Goal: Check status: Check status

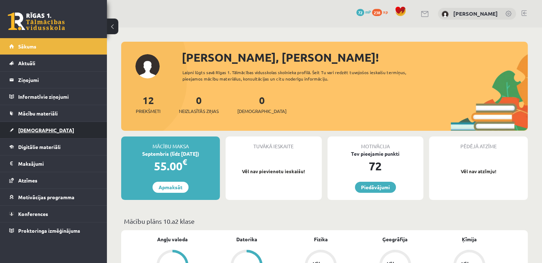
click at [66, 130] on link "[DEMOGRAPHIC_DATA]" at bounding box center [53, 130] width 89 height 16
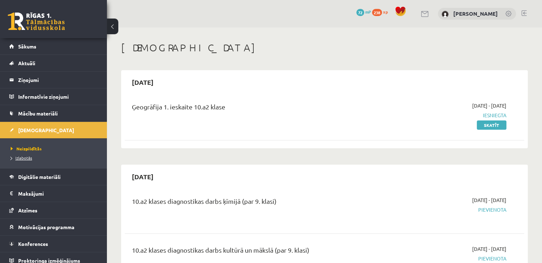
click at [33, 157] on link "Izlabotās" at bounding box center [55, 158] width 89 height 6
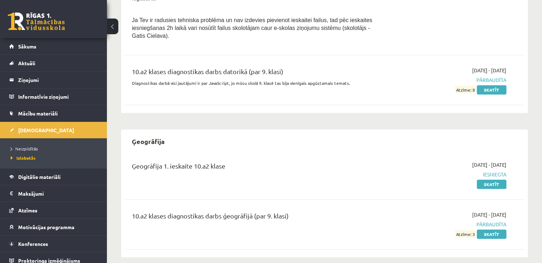
scroll to position [348, 0]
click at [483, 180] on link "Skatīt" at bounding box center [492, 184] width 30 height 9
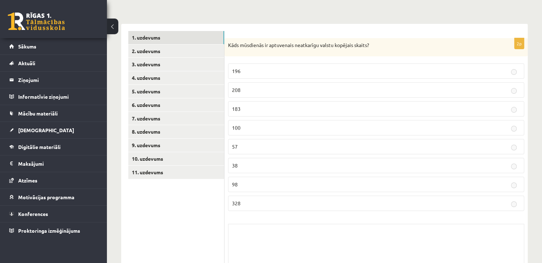
scroll to position [92, 0]
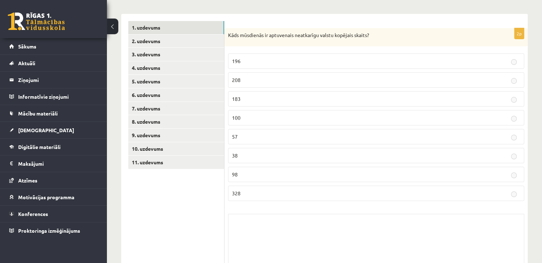
drag, startPoint x: 0, startPoint y: 0, endPoint x: 194, endPoint y: 215, distance: 290.1
click at [194, 215] on div "**********" at bounding box center [324, 155] width 407 height 282
click at [194, 215] on ul "1. uzdevums 2. uzdevums 3. uzdevums 4. uzdevums 5. uzdevums 6. uzdevums 7. uzde…" at bounding box center [176, 155] width 96 height 268
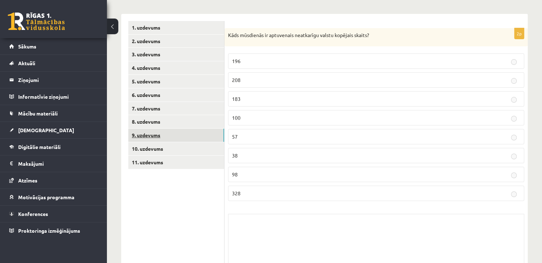
click at [191, 137] on link "9. uzdevums" at bounding box center [176, 135] width 96 height 13
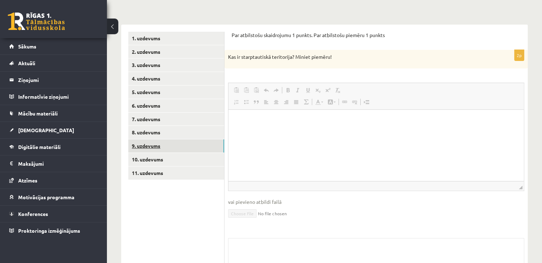
scroll to position [0, 0]
click at [247, 132] on html at bounding box center [377, 121] width 296 height 22
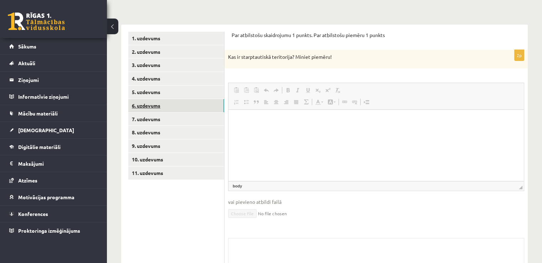
click at [155, 112] on link "6. uzdevums" at bounding box center [176, 105] width 96 height 13
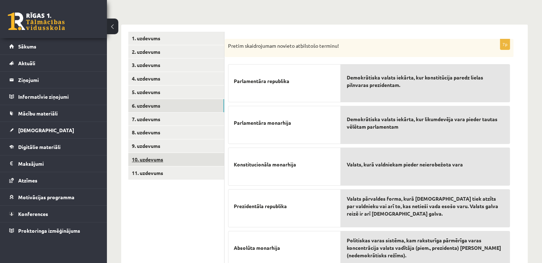
click at [154, 154] on link "10. uzdevums" at bounding box center [176, 159] width 96 height 13
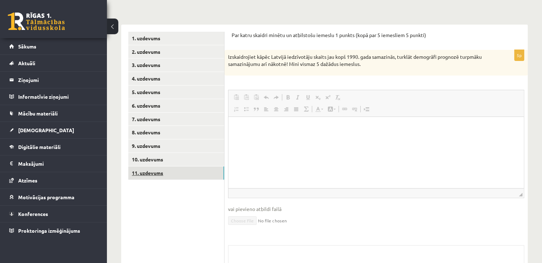
click at [153, 174] on link "11. uzdevums" at bounding box center [176, 173] width 96 height 13
click at [112, 32] on button at bounding box center [112, 27] width 11 height 16
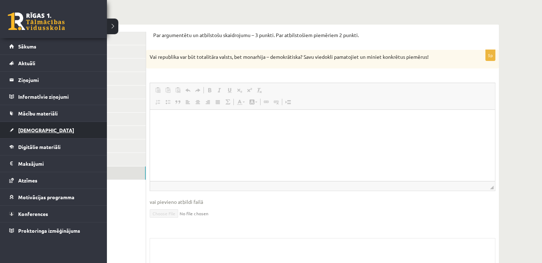
click at [32, 130] on span "[DEMOGRAPHIC_DATA]" at bounding box center [46, 130] width 56 height 6
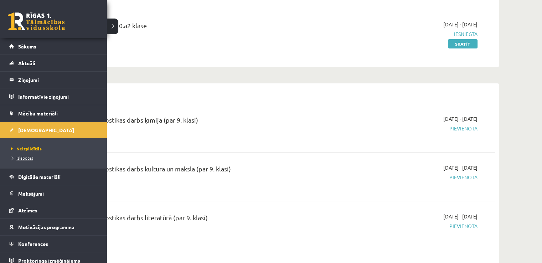
click at [22, 156] on span "Izlabotās" at bounding box center [21, 158] width 24 height 6
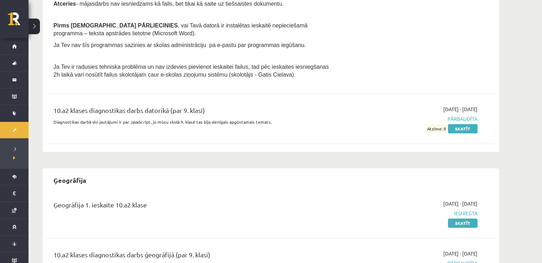
scroll to position [341, 0]
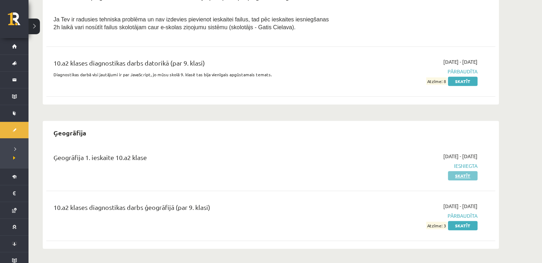
click at [465, 173] on link "Skatīt" at bounding box center [463, 175] width 30 height 9
